Goal: Task Accomplishment & Management: Manage account settings

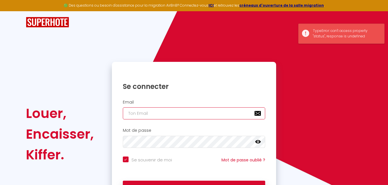
click at [151, 114] on input "email" at bounding box center [194, 113] width 143 height 12
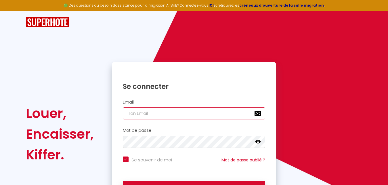
click at [151, 114] on input "email" at bounding box center [194, 113] width 143 height 12
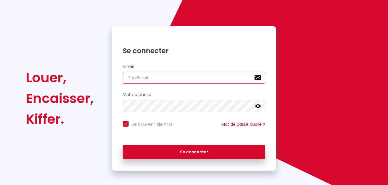
type input "[EMAIL_ADDRESS][DOMAIN_NAME]"
checkbox input "true"
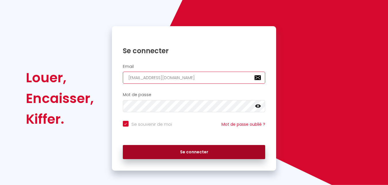
type input "[EMAIL_ADDRESS][DOMAIN_NAME]"
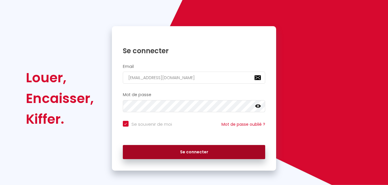
click at [185, 153] on button "Se connecter" at bounding box center [194, 152] width 143 height 14
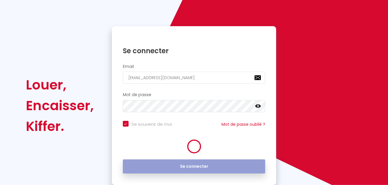
checkbox input "true"
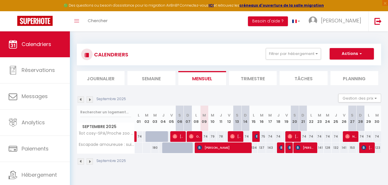
click at [223, 18] on div "Toggle menubar Chercher BUTTON Besoin d'aide ? [PERSON_NAME] Équipe" at bounding box center [213, 21] width 342 height 20
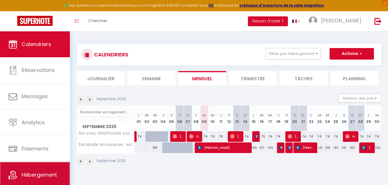
click at [44, 173] on span "Hébergement" at bounding box center [39, 174] width 35 height 7
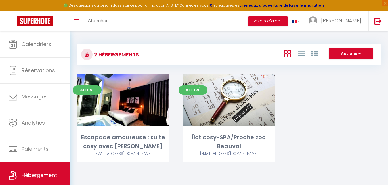
click at [345, 113] on div "Activé Editer Escapade amoureuse : suite cosy avec jacuzzi [EMAIL_ADDRESS][DOMA…" at bounding box center [229, 125] width 318 height 103
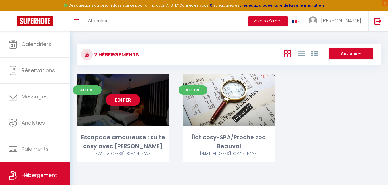
click at [122, 101] on link "Editer" at bounding box center [123, 100] width 35 height 12
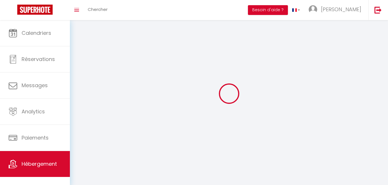
select select "1"
select select "28"
select select
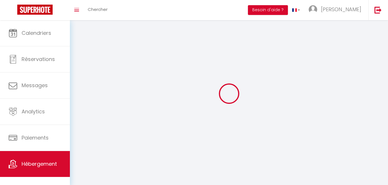
select select
checkbox input "false"
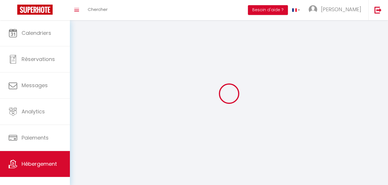
checkbox input "false"
select select
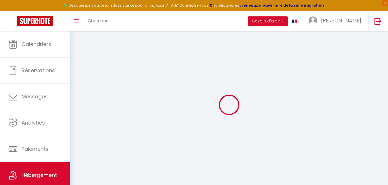
select select
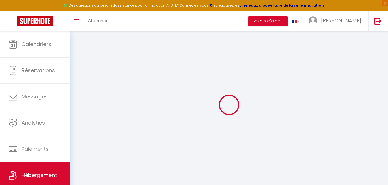
select select
checkbox input "false"
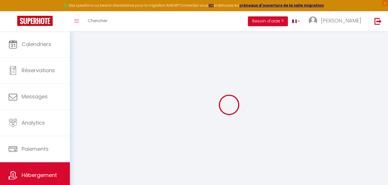
select select
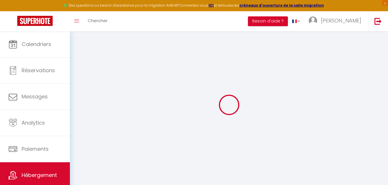
select select
checkbox input "false"
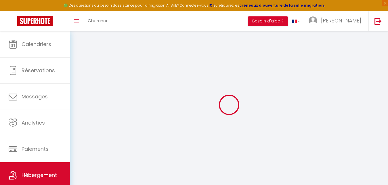
checkbox input "false"
select select
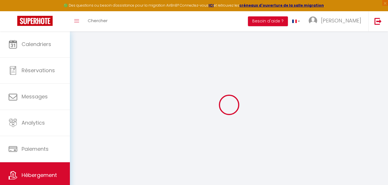
select select
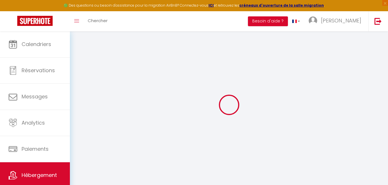
checkbox input "false"
select select
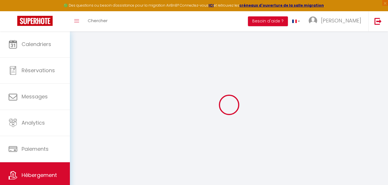
select select
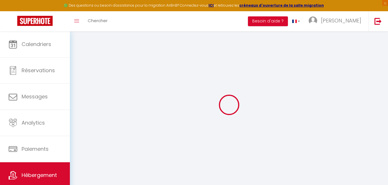
select select
checkbox input "false"
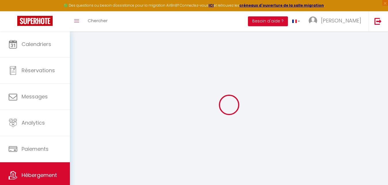
checkbox input "false"
select select
type input "Escapade amoureuse : suite cosy avec [PERSON_NAME]"
select select "2"
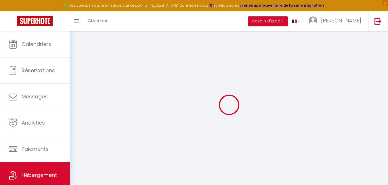
type input "127"
type input "50"
type input "3.9"
select select
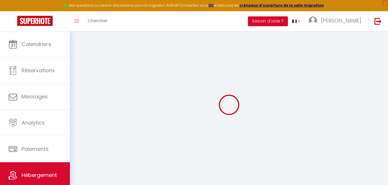
select select
type input "[STREET_ADDRESS]"
type input "51100"
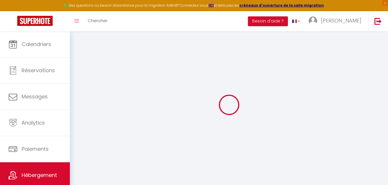
type input "[GEOGRAPHIC_DATA]"
type input "[EMAIL_ADDRESS][DOMAIN_NAME]"
select select
checkbox input "false"
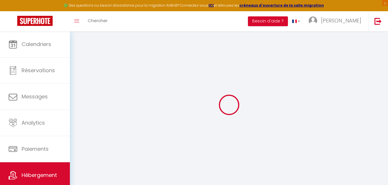
checkbox input "false"
type input "0"
type input "50"
type input "0"
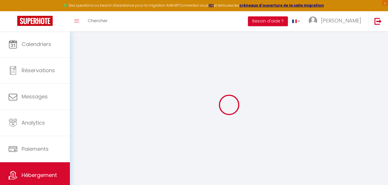
type input "0"
type input "3.9"
select select
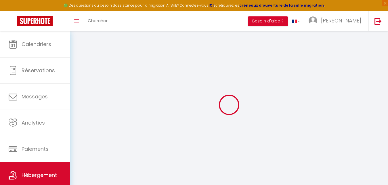
select select
checkbox input "false"
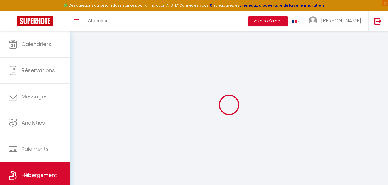
checkbox input "false"
type input "3.9"
select select
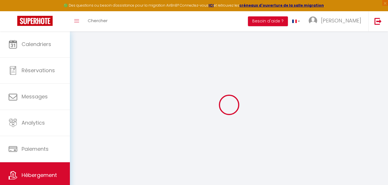
checkbox input "false"
select select "17:00"
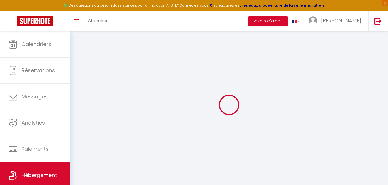
select select "00:00"
select select "11:00"
select select "30"
select select "120"
type input "3.9"
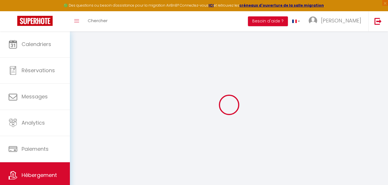
select select
checkbox input "false"
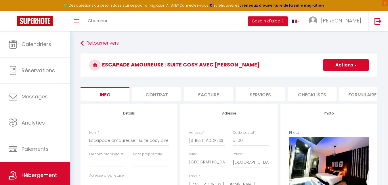
type input "3.9"
select select
checkbox input "false"
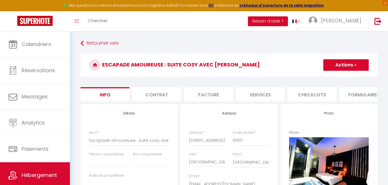
checkbox input "false"
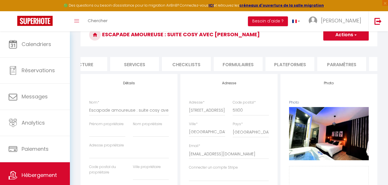
scroll to position [0, 133]
click at [270, 63] on li "Plateformes" at bounding box center [282, 64] width 49 height 14
select select
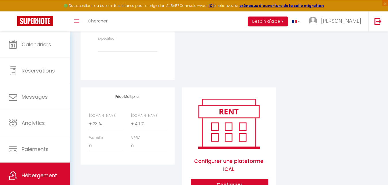
scroll to position [257, 0]
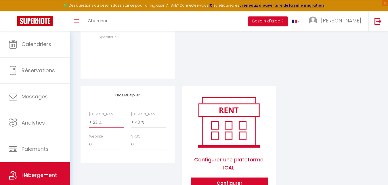
select select "+ 21 %"
click option "+ 21 %" at bounding box center [0, 0] width 0 height 0
select select
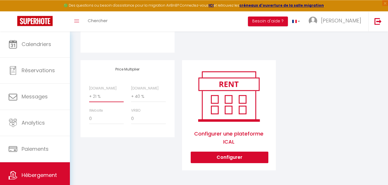
scroll to position [288, 0]
select select "+ 45 %"
click option "+ 45 %" at bounding box center [0, 0] width 0 height 0
select select
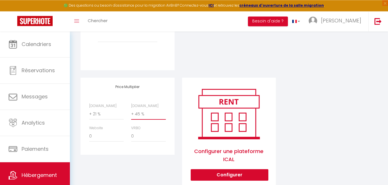
scroll to position [269, 0]
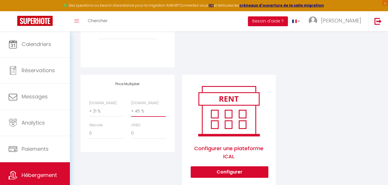
select select "+ 42 %"
click option "+ 42 %" at bounding box center [0, 0] width 0 height 0
select select
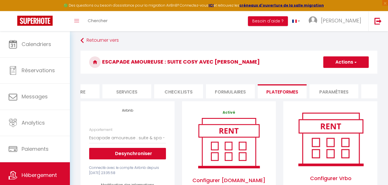
scroll to position [0, 0]
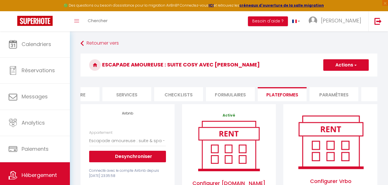
click at [349, 64] on button "Actions" at bounding box center [345, 65] width 45 height 12
click at [338, 78] on link "Enregistrer" at bounding box center [345, 77] width 45 height 7
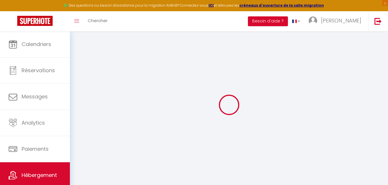
select select "365"
select select "EUR"
select select
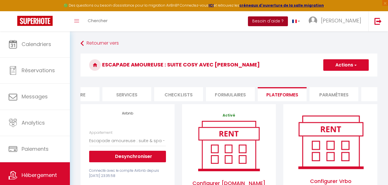
click at [284, 22] on button "Besoin d'aide ?" at bounding box center [268, 21] width 40 height 10
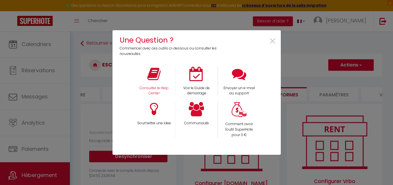
click at [163, 83] on div "Consulter le Help Center" at bounding box center [154, 82] width 43 height 30
click at [151, 78] on icon at bounding box center [153, 74] width 13 height 14
click at [271, 41] on span "×" at bounding box center [273, 41] width 8 height 18
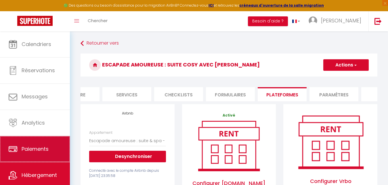
click at [37, 151] on span "Paiements" at bounding box center [35, 148] width 27 height 7
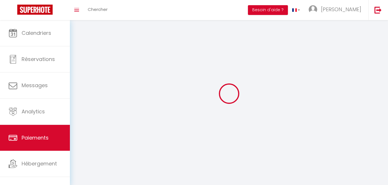
select select "2"
select select "0"
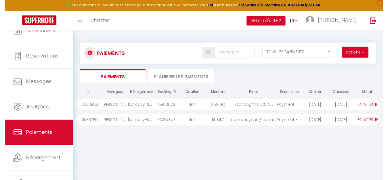
scroll to position [18, 0]
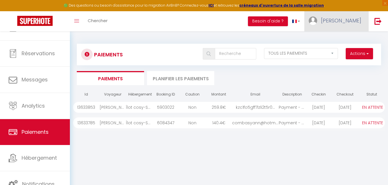
click at [344, 22] on span "[PERSON_NAME]" at bounding box center [341, 20] width 40 height 7
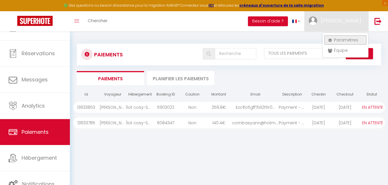
click at [341, 41] on link "Paramètres" at bounding box center [345, 40] width 43 height 10
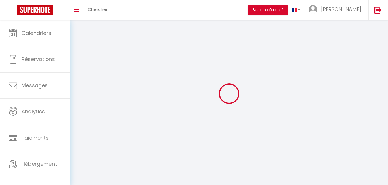
type input "[PERSON_NAME]"
type input "PIEDNOIR"
type input "0647532806"
type input "[STREET_ADDRESS]"
type input "Lucay le [DEMOGRAPHIC_DATA]"
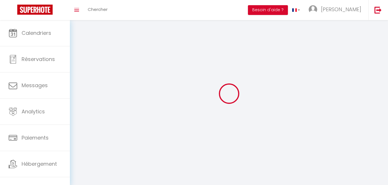
type input "36360"
type input "PaIcTmXSu2oNXIpo7kwO6xbZo"
type input "96vuyMyOoJvfFSyBCziNlvnrZ"
type input "[URL][DOMAIN_NAME]"
select select "1"
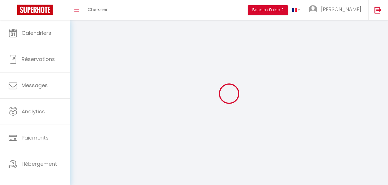
select select "28"
select select "fr"
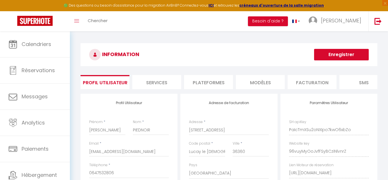
click at [158, 81] on li "Services" at bounding box center [156, 82] width 49 height 14
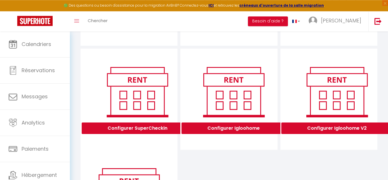
scroll to position [153, 0]
